Goal: Check status: Check status

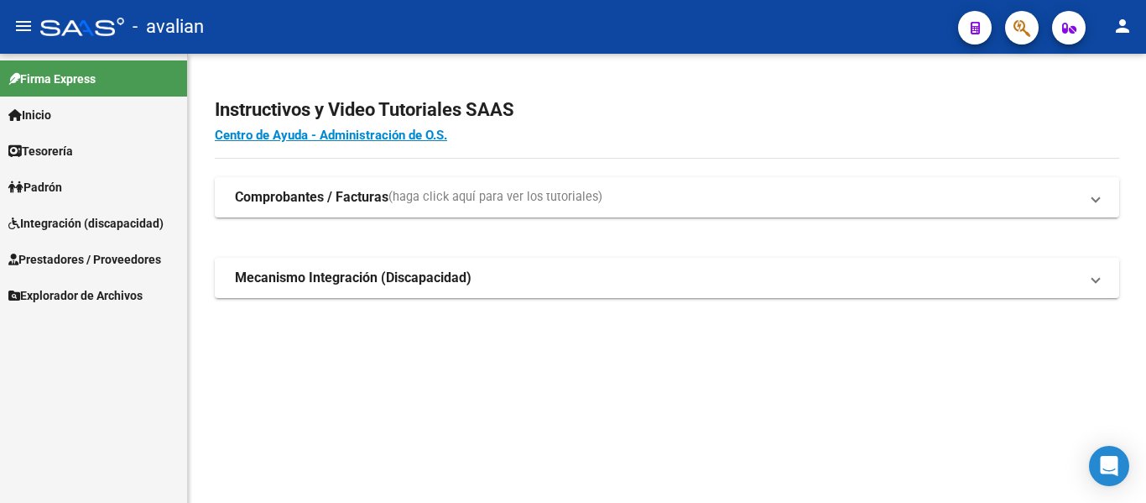
click at [91, 219] on span "Integración (discapacidad)" at bounding box center [85, 223] width 155 height 18
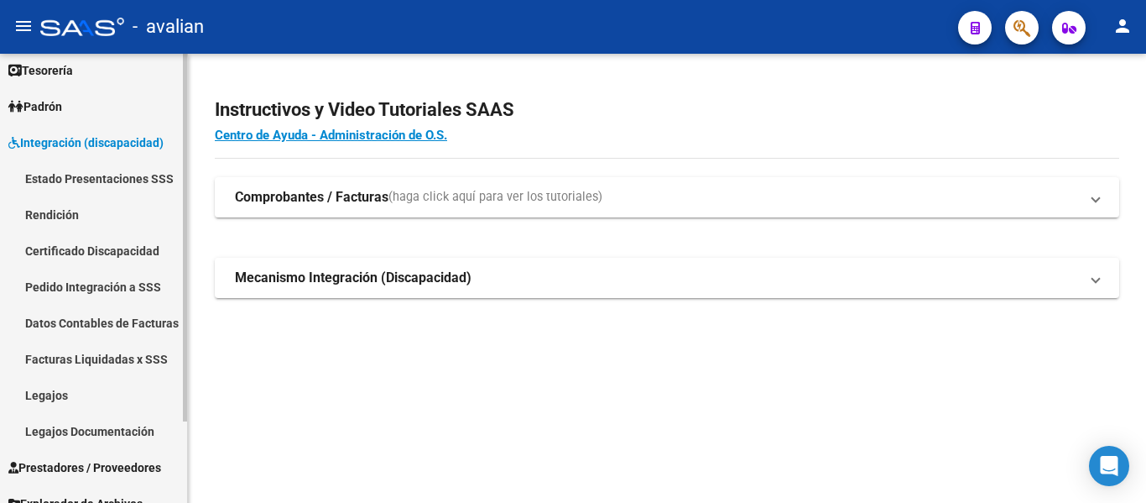
scroll to position [84, 0]
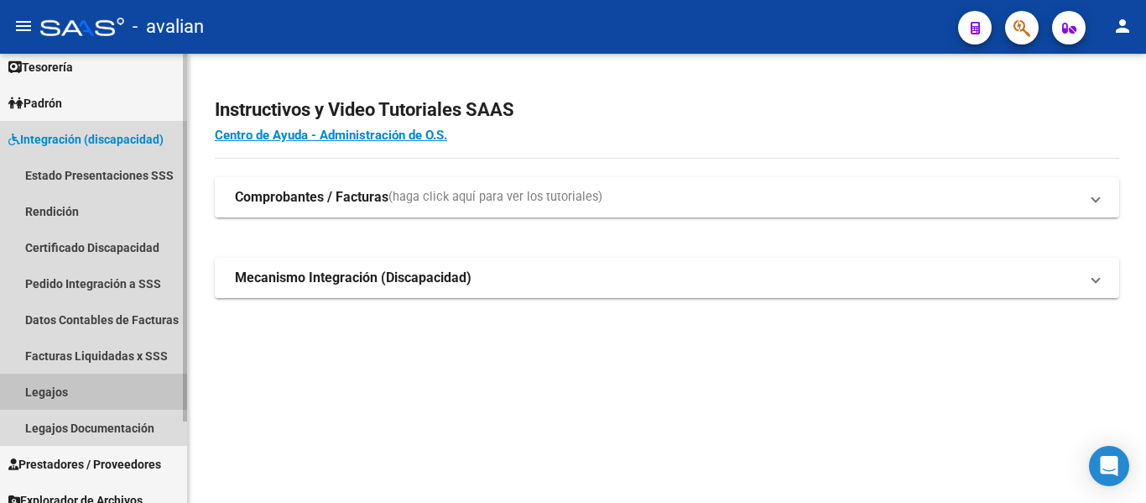
click at [57, 383] on link "Legajos" at bounding box center [93, 391] width 187 height 36
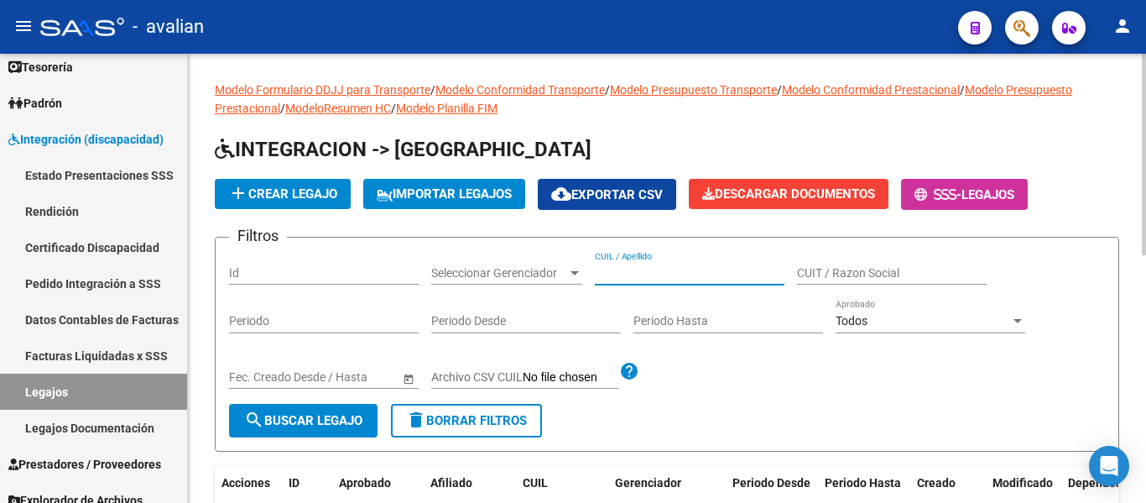
click at [656, 279] on input "CUIL / Apellido" at bounding box center [690, 273] width 190 height 14
paste input "27348201269"
type input "27348201269"
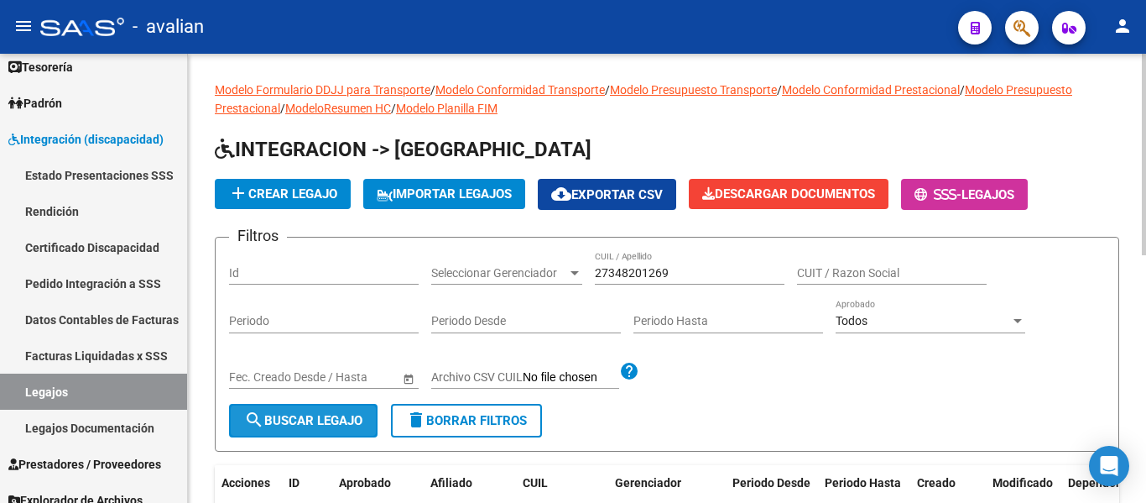
click at [344, 413] on span "search Buscar Legajo" at bounding box center [303, 420] width 118 height 15
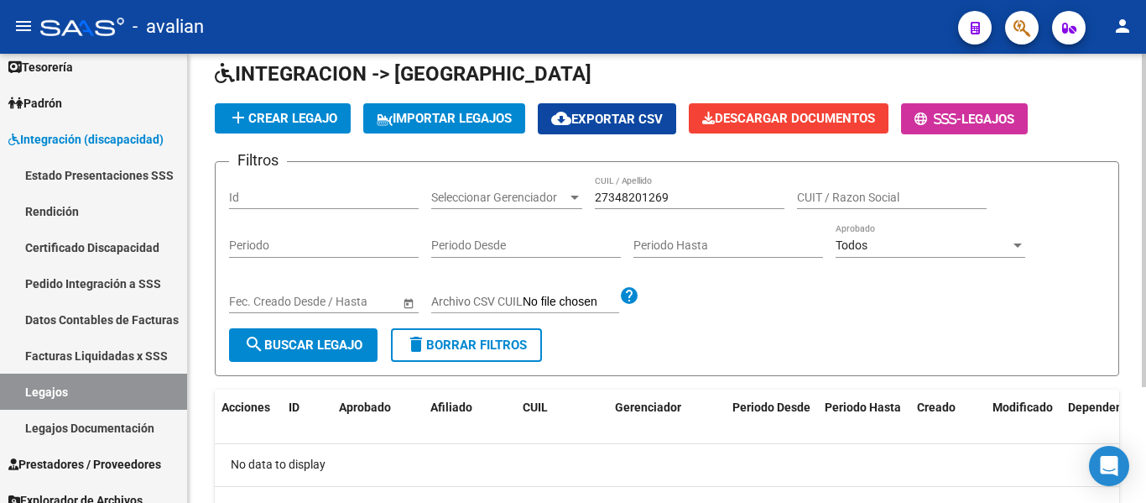
scroll to position [72, 0]
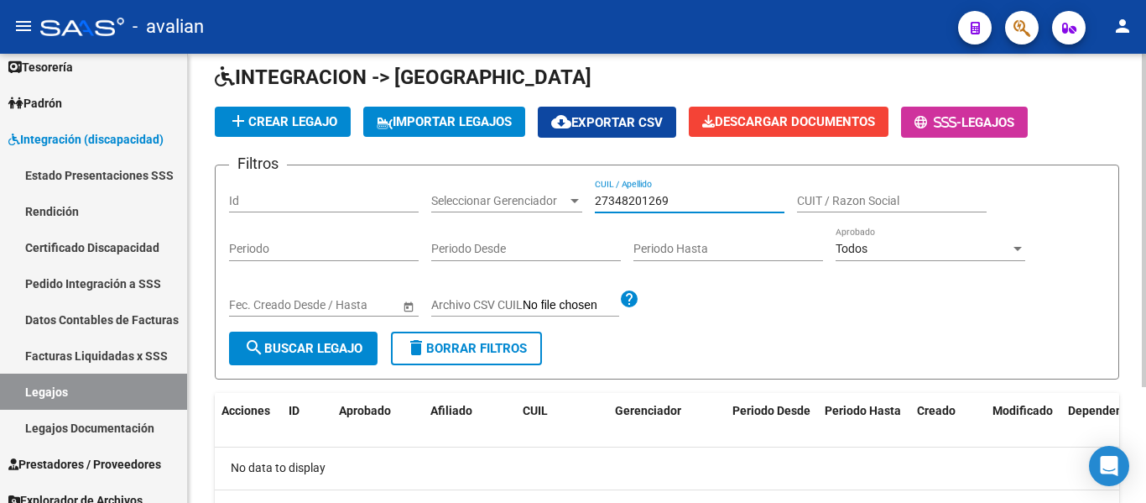
click at [609, 197] on input "27348201269" at bounding box center [690, 201] width 190 height 14
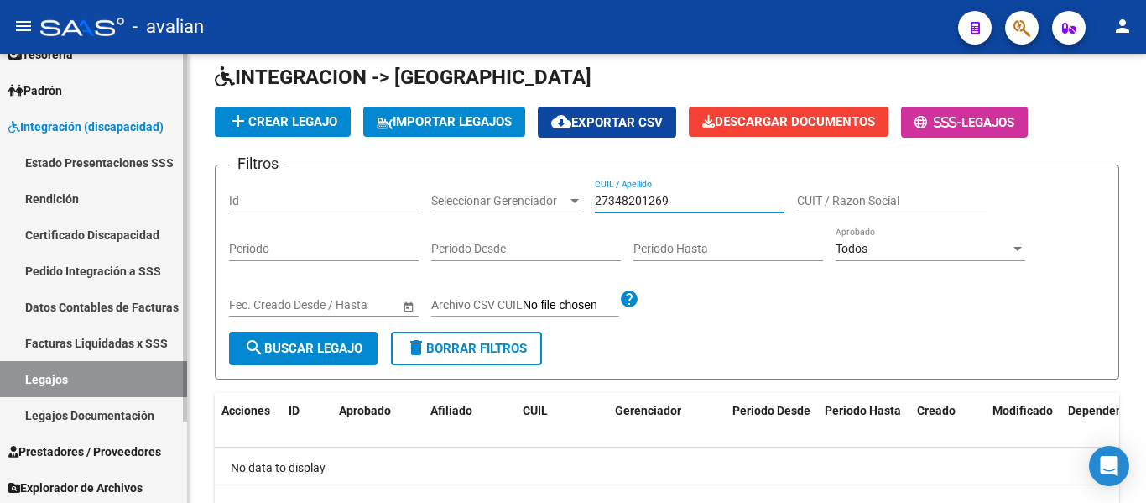
scroll to position [99, 0]
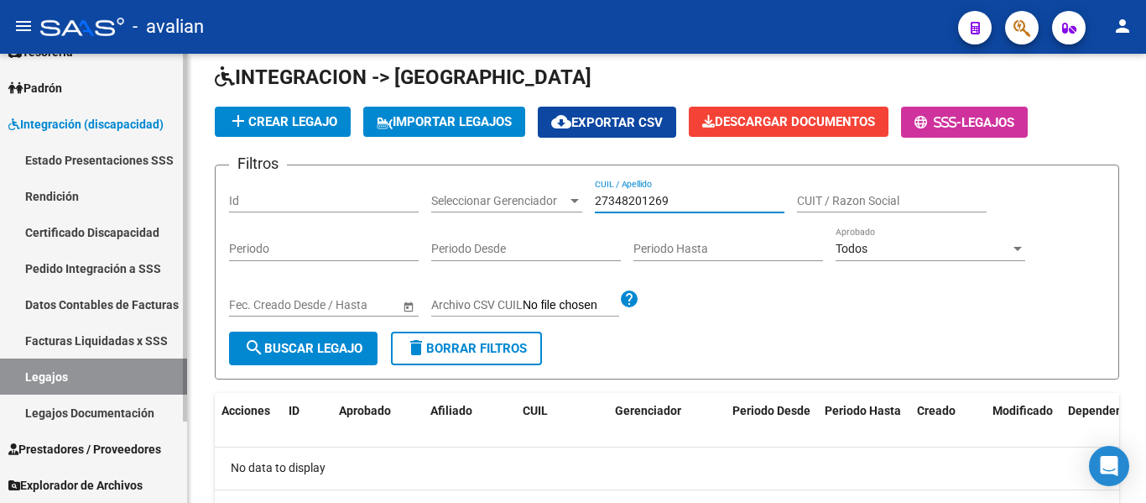
click at [96, 446] on span "Prestadores / Proveedores" at bounding box center [84, 449] width 153 height 18
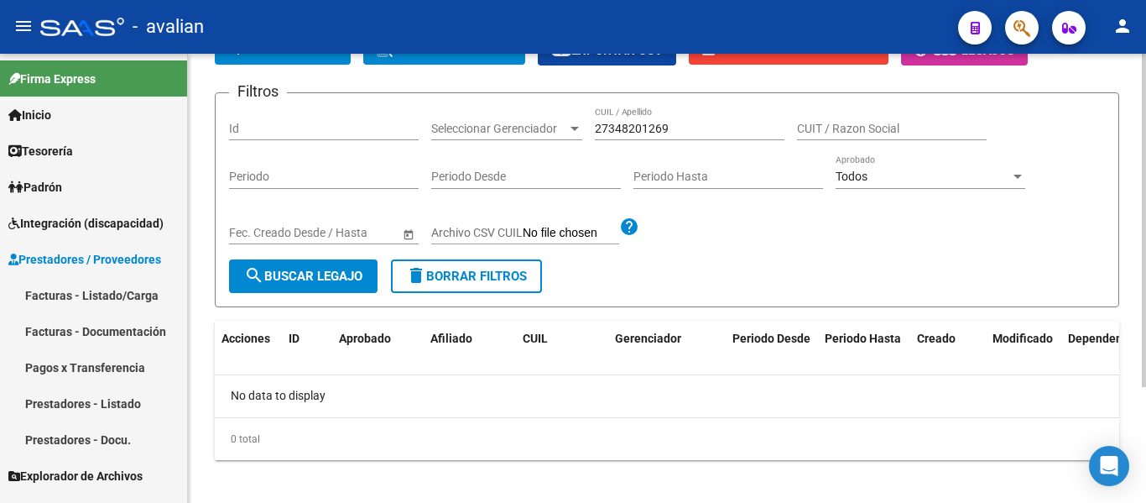
scroll to position [156, 0]
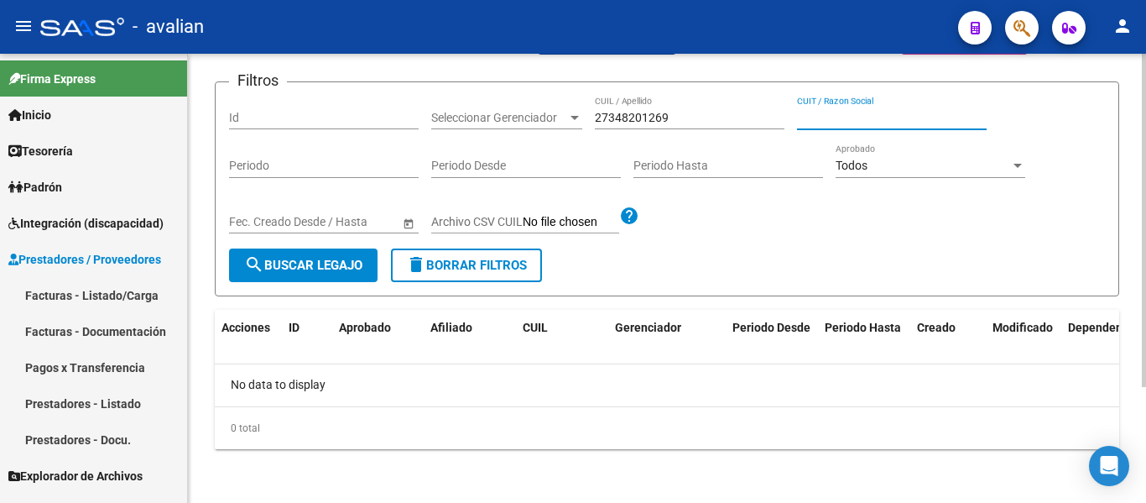
click at [829, 123] on input "CUIT / Razon Social" at bounding box center [892, 118] width 190 height 14
paste input "27348201269"
type input "27348201269"
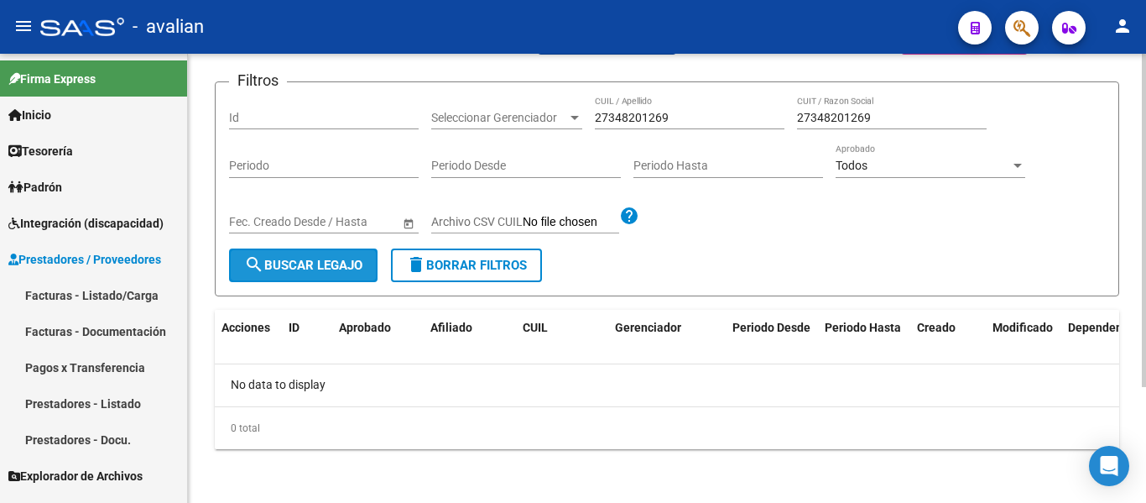
click at [279, 259] on span "search Buscar Legajo" at bounding box center [303, 265] width 118 height 15
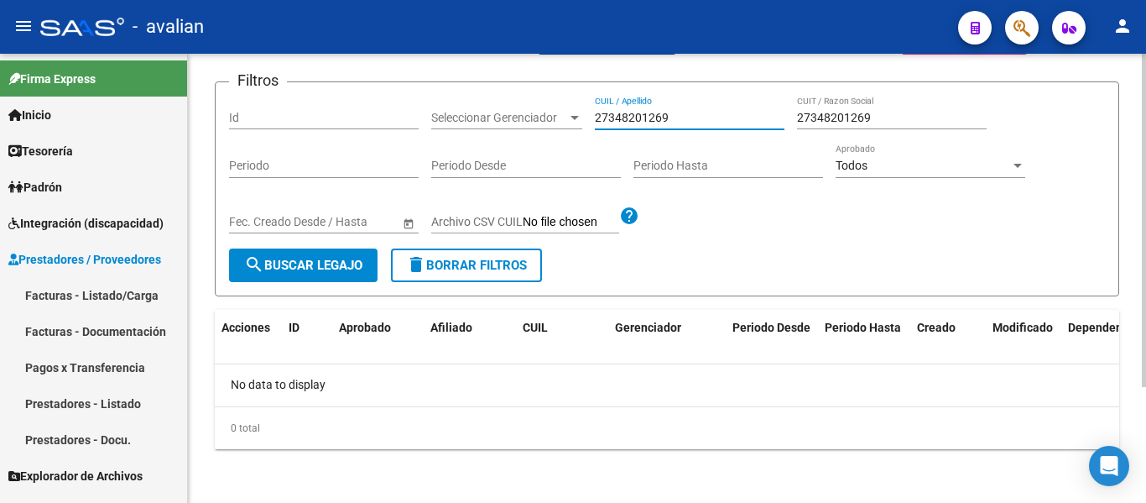
drag, startPoint x: 699, startPoint y: 112, endPoint x: 561, endPoint y: 98, distance: 138.4
click at [561, 98] on div "Filtros Id Seleccionar Gerenciador Seleccionar Gerenciador 27348201269 CUIL / A…" at bounding box center [667, 172] width 876 height 153
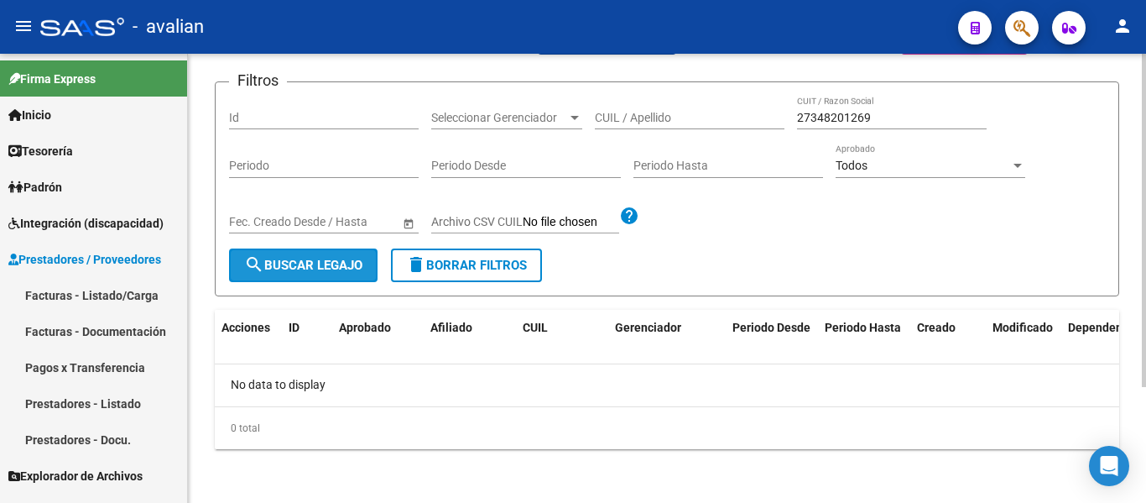
click at [341, 258] on span "search Buscar Legajo" at bounding box center [303, 265] width 118 height 15
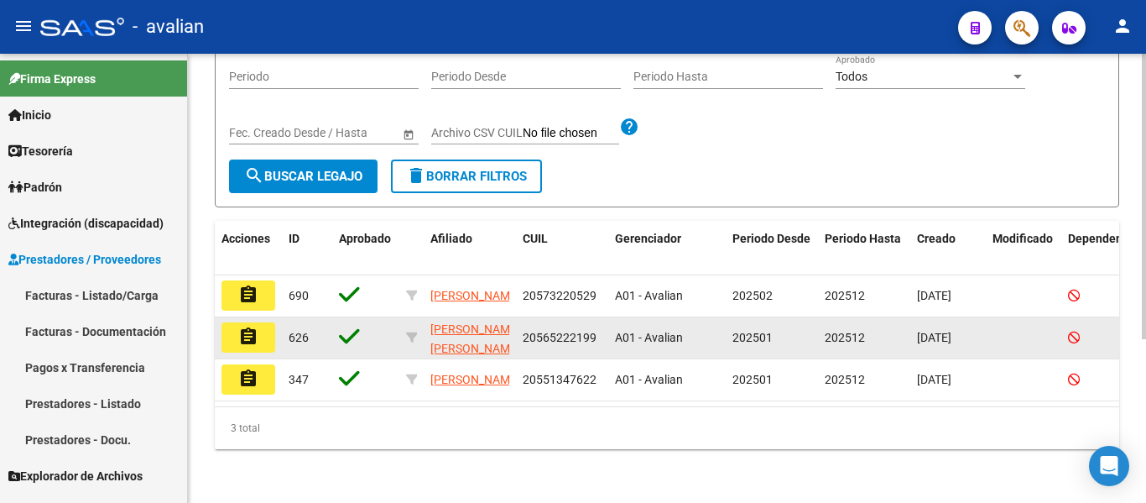
scroll to position [258, 0]
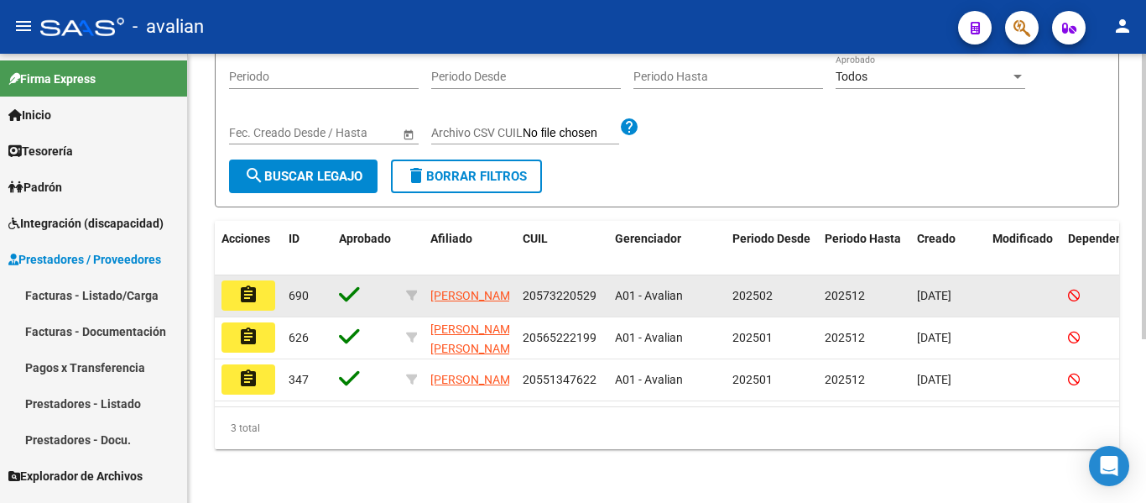
click at [247, 285] on mat-icon "assignment" at bounding box center [248, 295] width 20 height 20
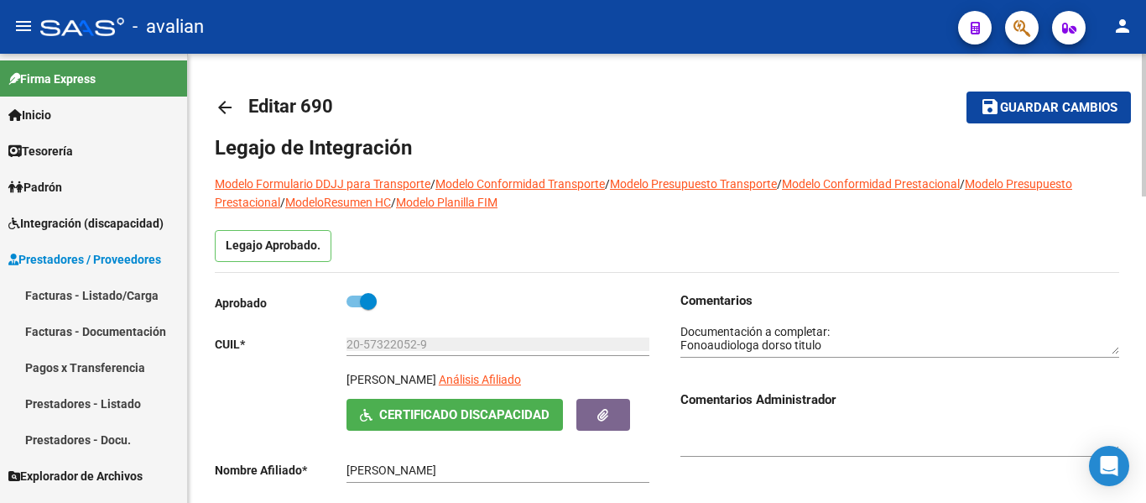
click at [222, 99] on mat-icon "arrow_back" at bounding box center [225, 107] width 20 height 20
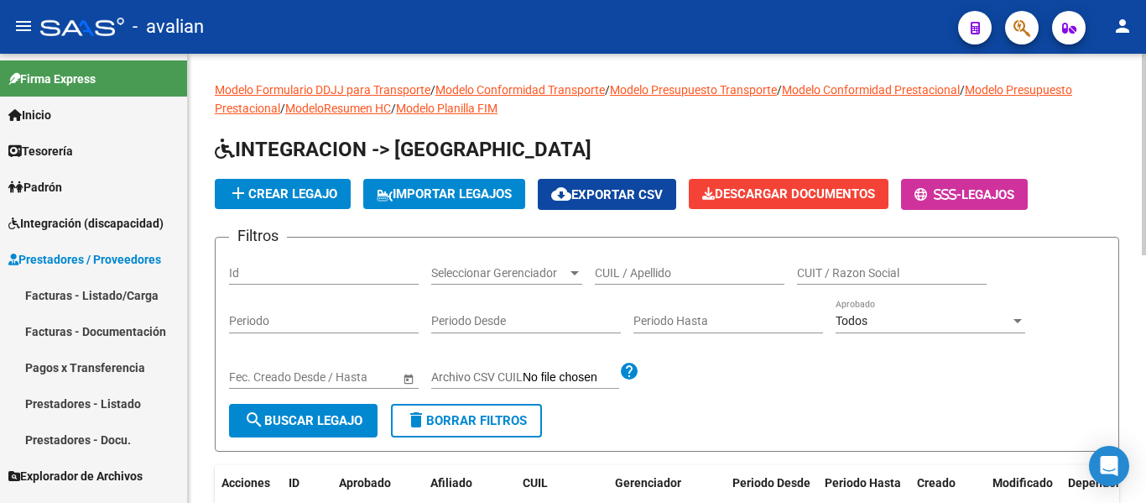
scroll to position [84, 0]
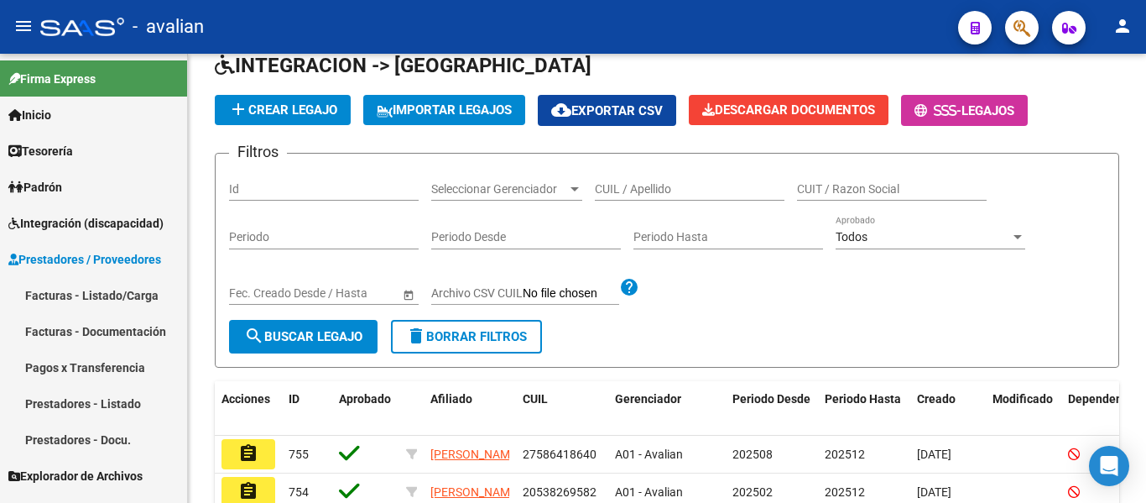
click at [105, 433] on link "Prestadores - Docu." at bounding box center [93, 439] width 187 height 36
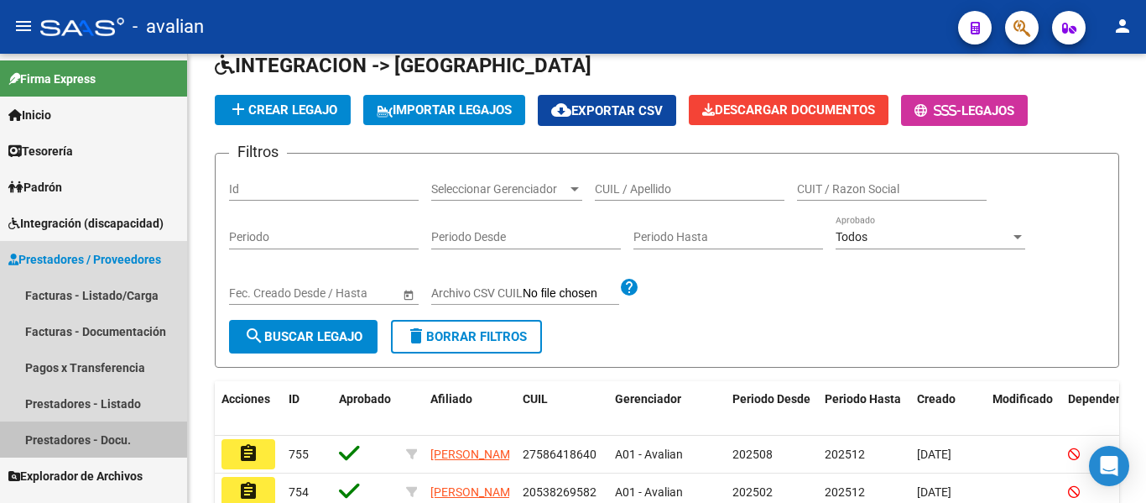
click at [51, 437] on link "Prestadores - Docu." at bounding box center [93, 439] width 187 height 36
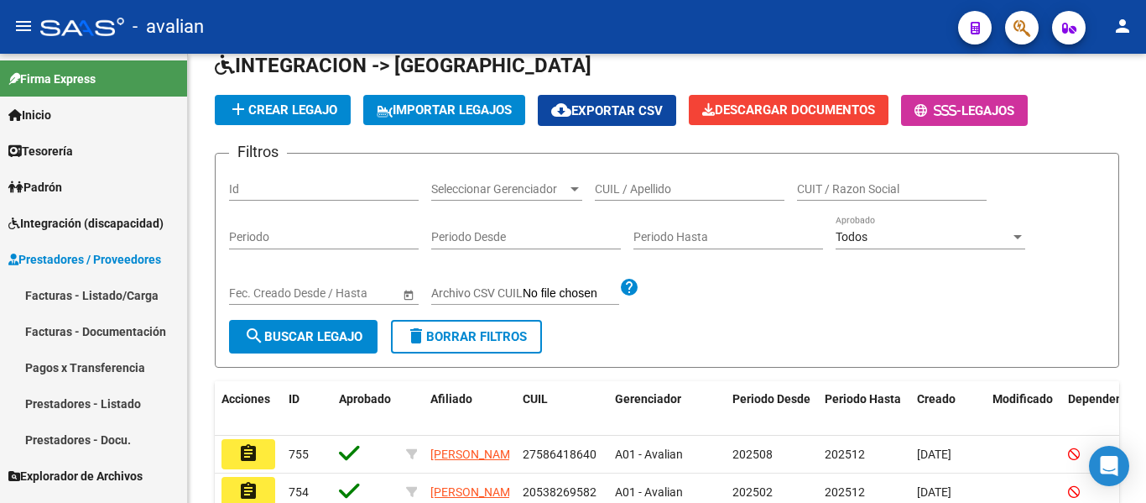
click at [66, 258] on span "Prestadores / Proveedores" at bounding box center [84, 259] width 153 height 18
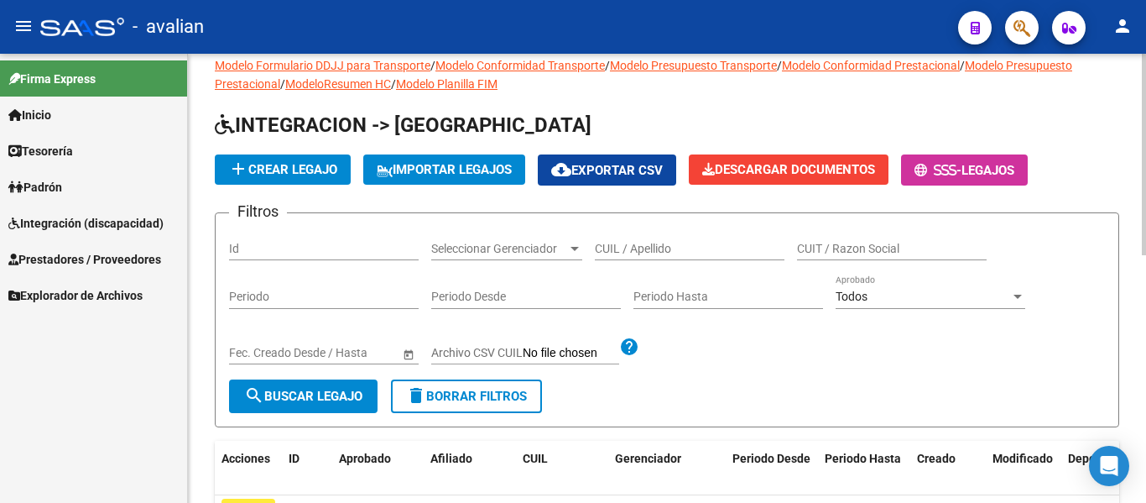
scroll to position [0, 0]
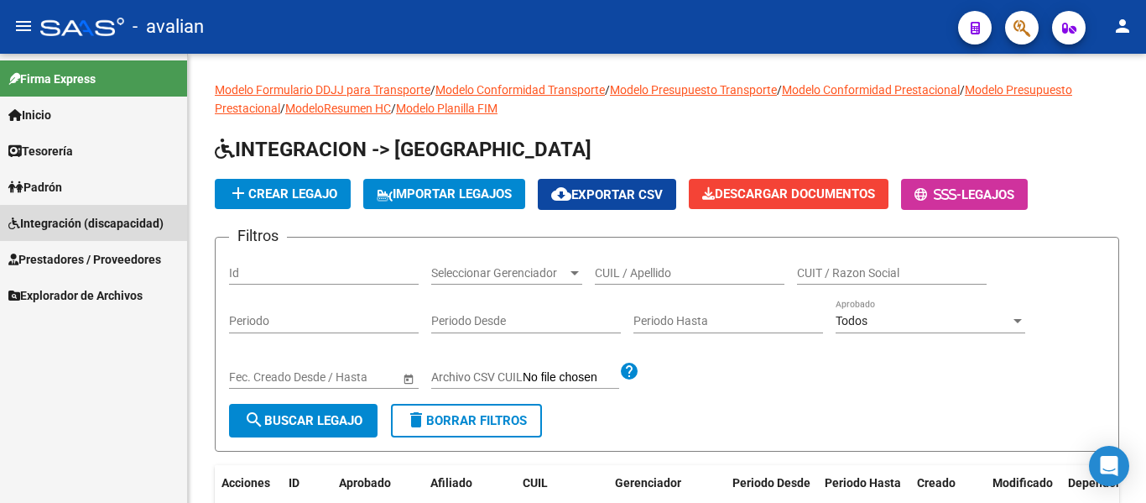
click at [96, 223] on span "Integración (discapacidad)" at bounding box center [85, 223] width 155 height 18
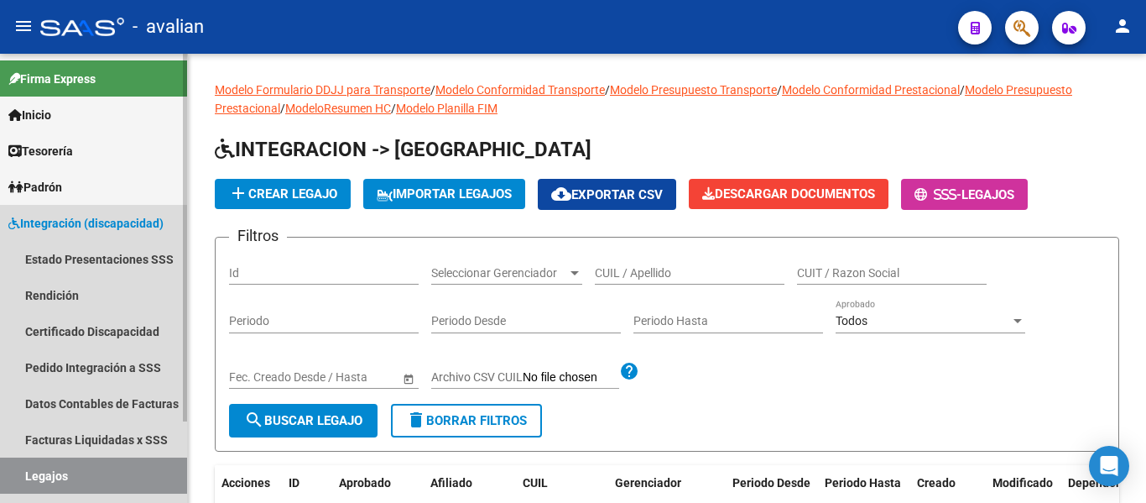
click at [71, 217] on span "Integración (discapacidad)" at bounding box center [85, 223] width 155 height 18
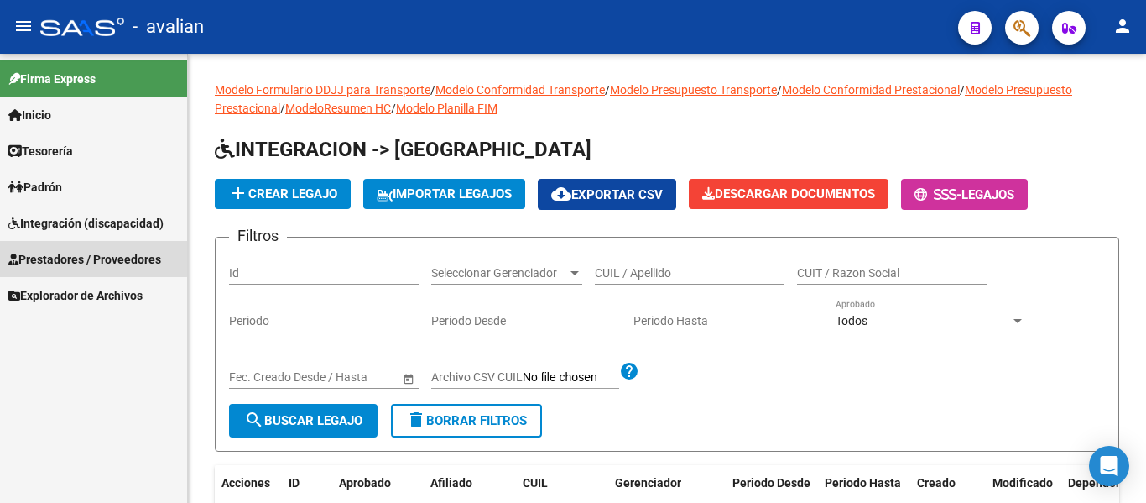
click at [65, 252] on span "Prestadores / Proveedores" at bounding box center [84, 259] width 153 height 18
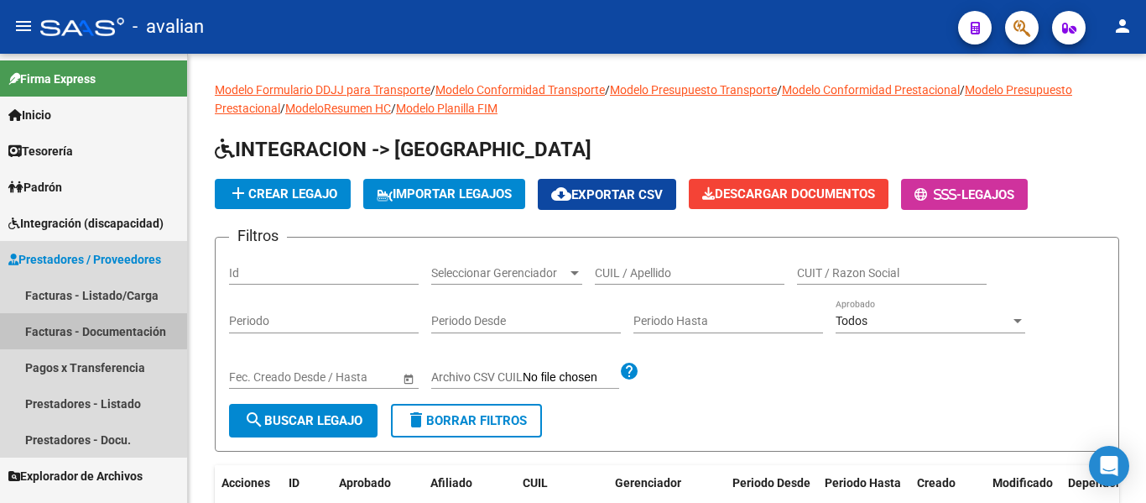
click at [91, 326] on link "Facturas - Documentación" at bounding box center [93, 331] width 187 height 36
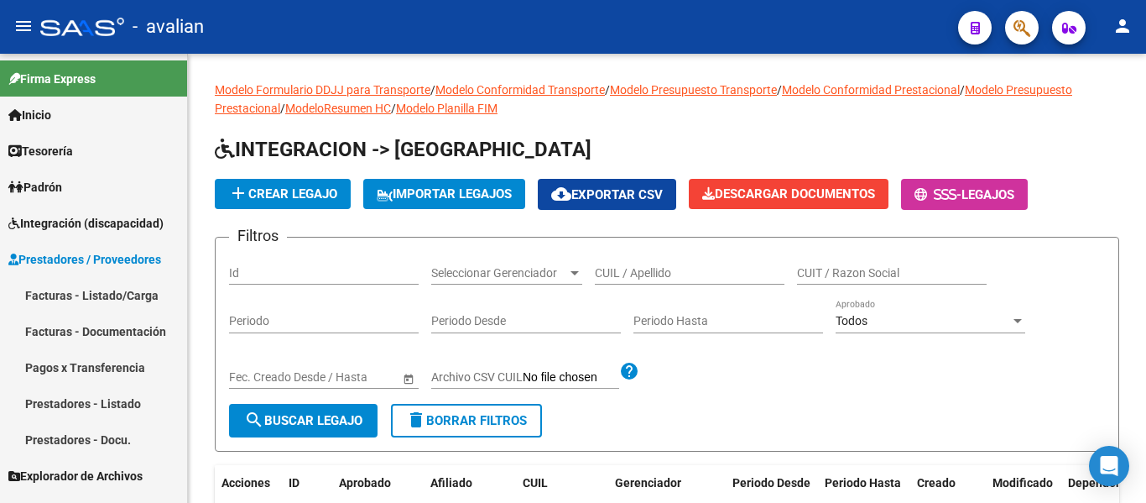
click at [72, 363] on link "Pagos x Transferencia" at bounding box center [93, 367] width 187 height 36
click at [77, 400] on link "Prestadores - Listado" at bounding box center [93, 403] width 187 height 36
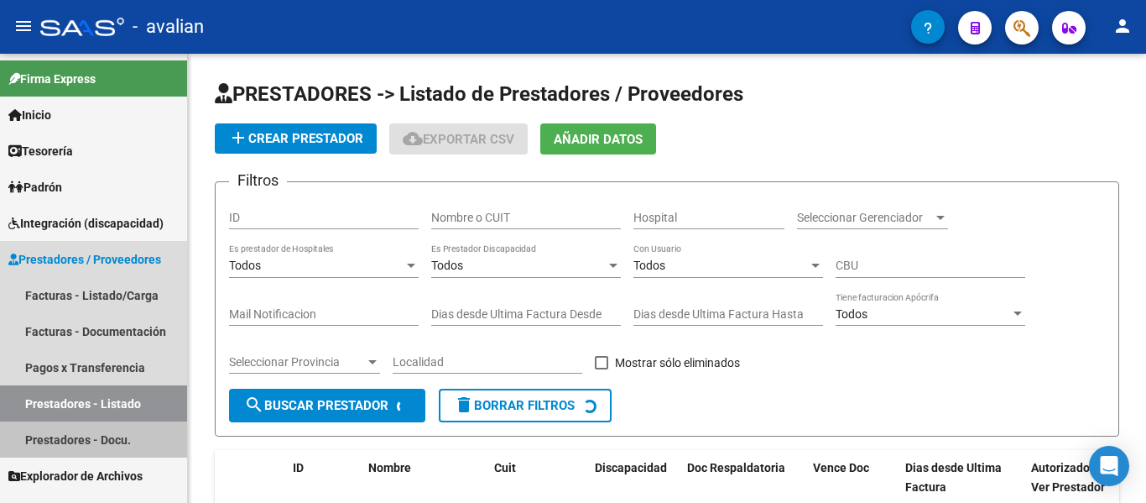
click at [76, 438] on link "Prestadores - Docu." at bounding box center [93, 439] width 187 height 36
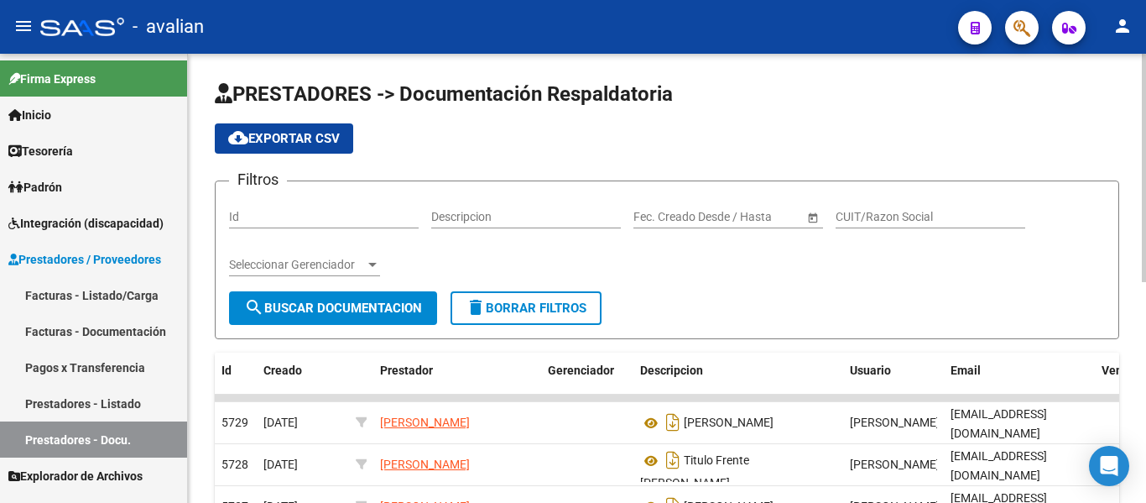
click at [968, 221] on input "CUIT/Razon Social" at bounding box center [931, 217] width 190 height 14
paste input "27348201269"
type input "27348201269"
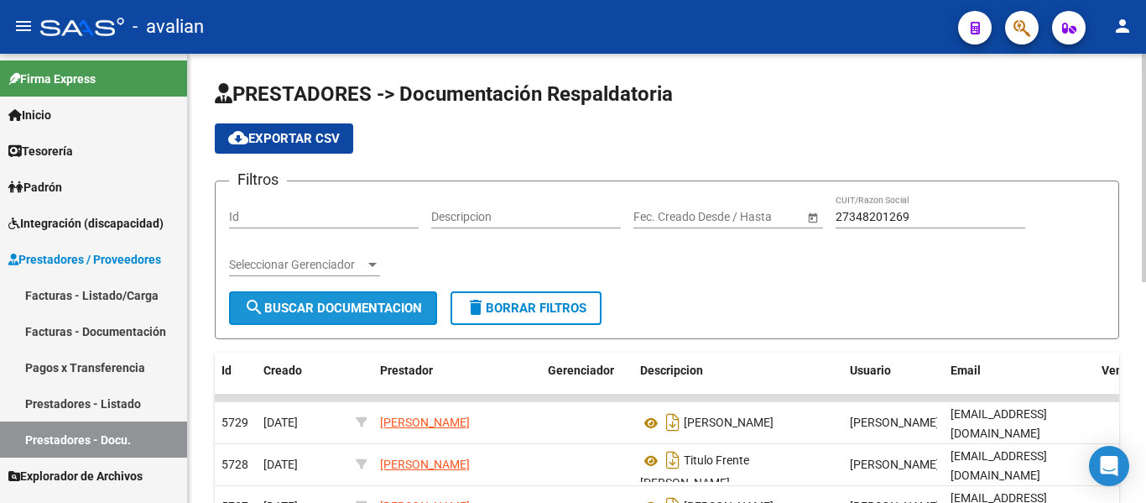
click at [347, 299] on button "search Buscar Documentacion" at bounding box center [333, 308] width 208 height 34
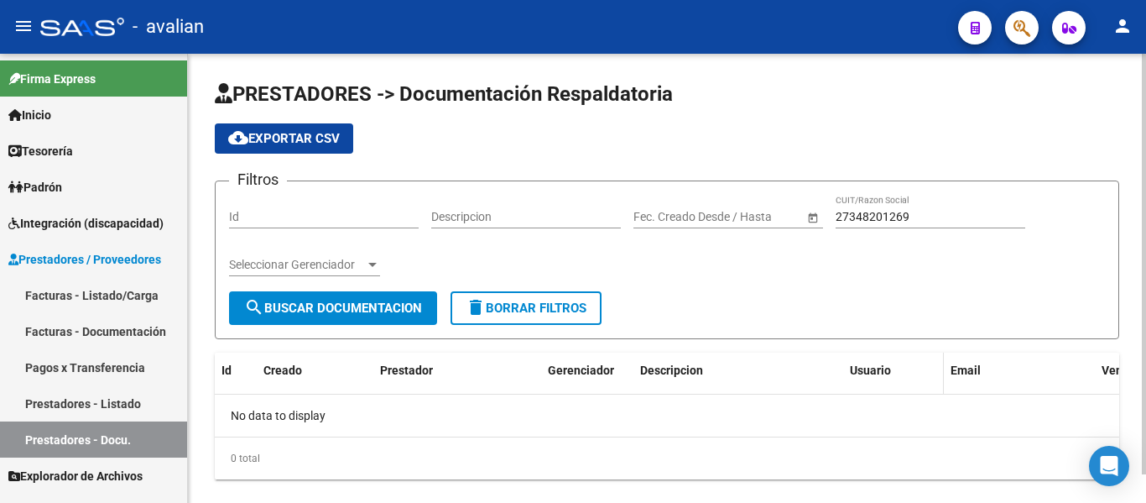
scroll to position [30, 0]
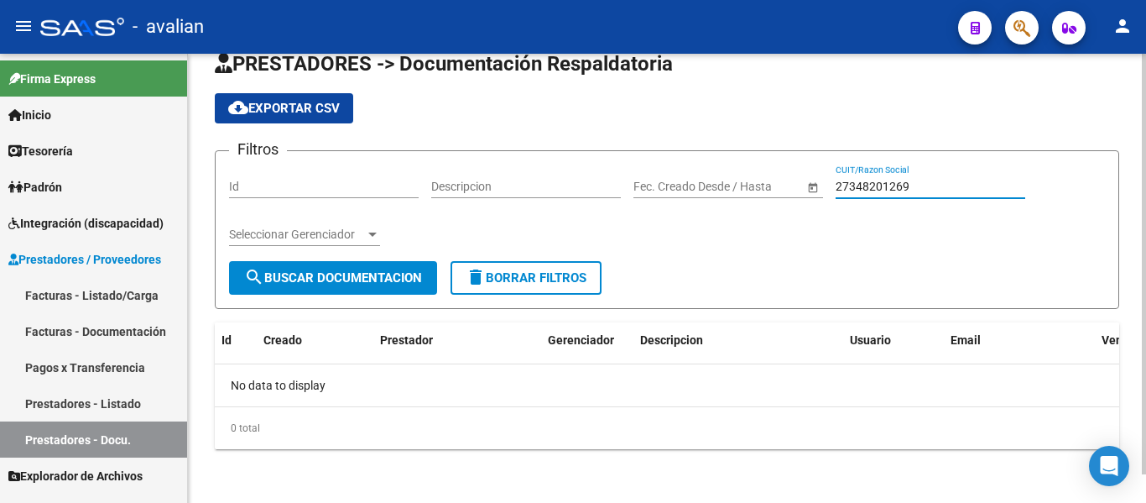
click at [929, 186] on input "27348201269" at bounding box center [931, 187] width 190 height 14
